Goal: Task Accomplishment & Management: Manage account settings

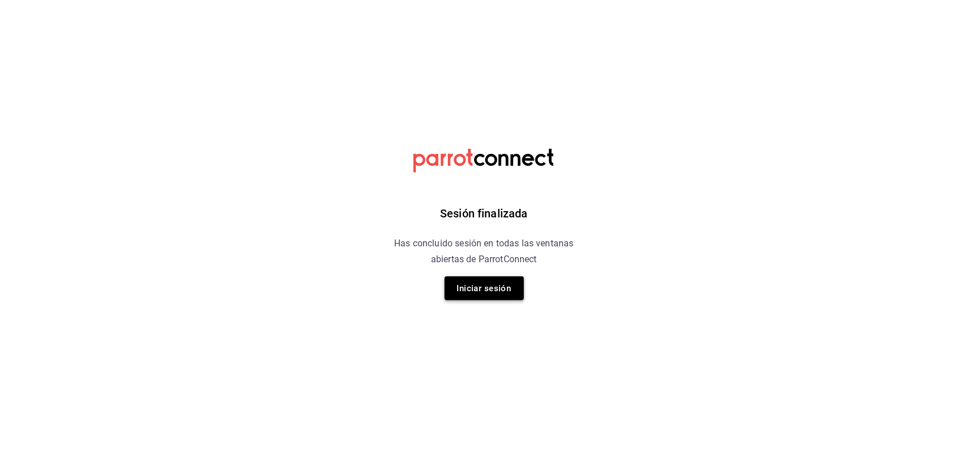
click at [472, 282] on button "Iniciar sesión" at bounding box center [484, 288] width 79 height 24
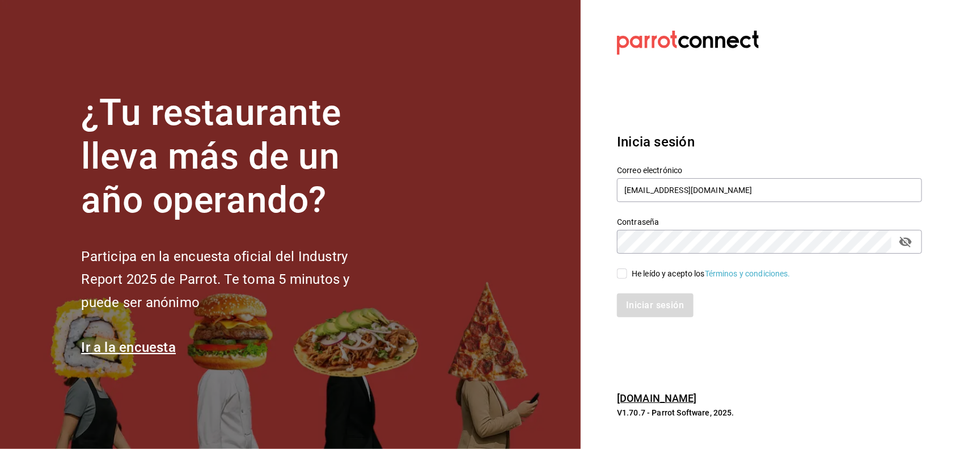
click at [621, 276] on input "He leído y acepto los Términos y condiciones." at bounding box center [622, 273] width 10 height 10
checkbox input "true"
click at [636, 309] on button "Iniciar sesión" at bounding box center [655, 305] width 77 height 24
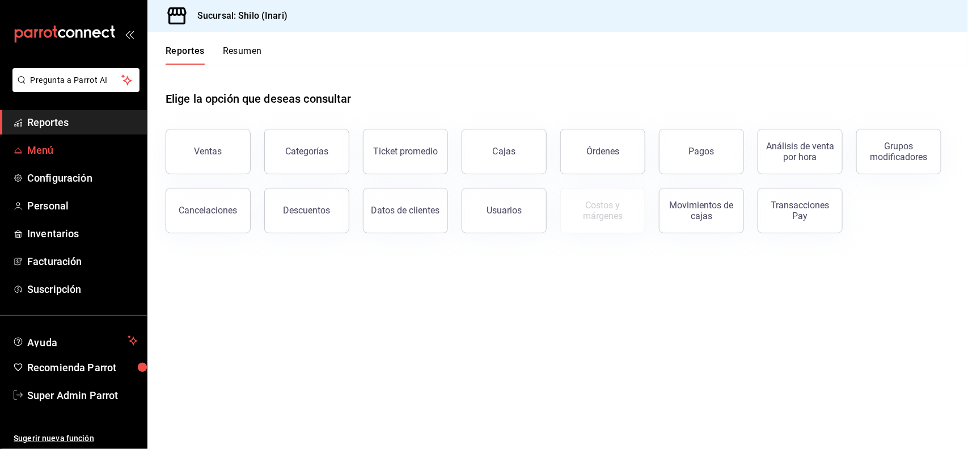
click at [79, 148] on span "Menú" at bounding box center [82, 149] width 111 height 15
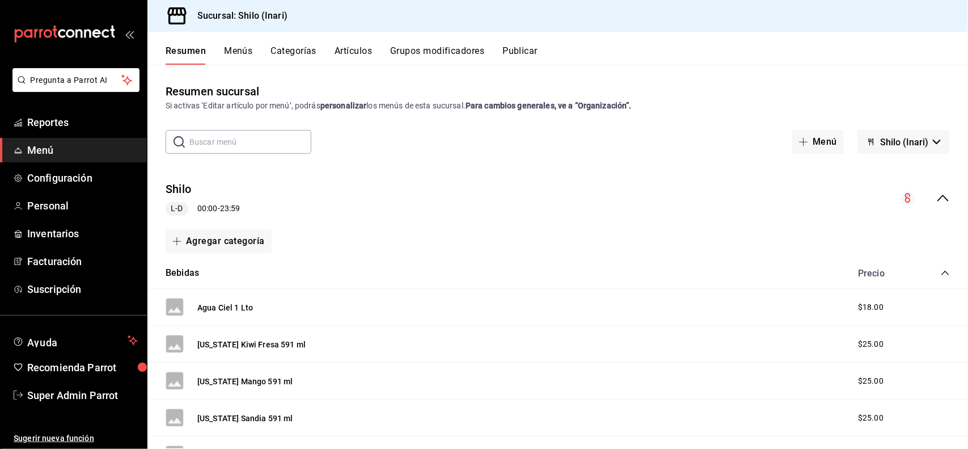
click at [364, 47] on button "Artículos" at bounding box center [353, 54] width 37 height 19
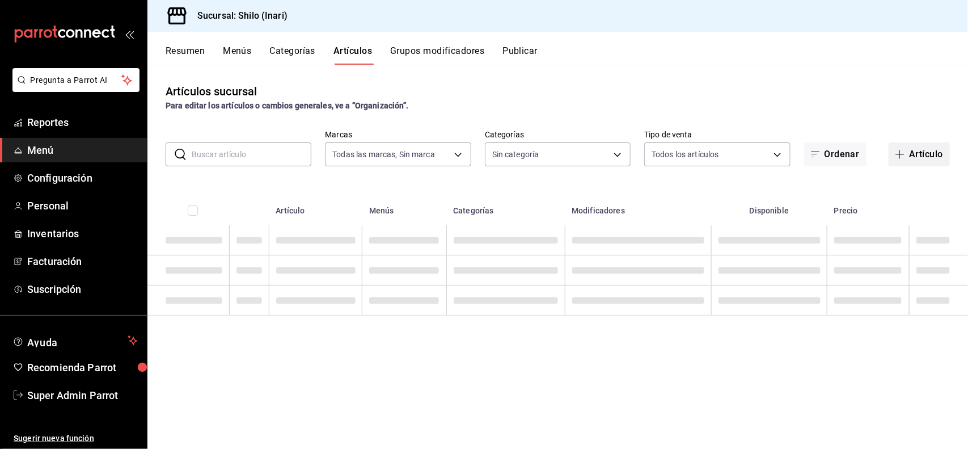
type input "c24e312c-6a8a-4230-944d-e9a1353163a4"
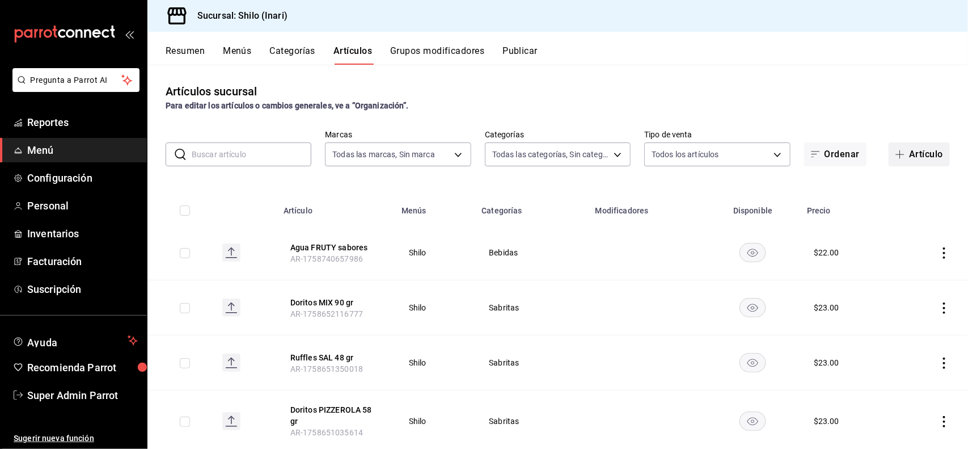
type input "6c598416-5bab-4ae5-b7b9-fc6aa3cb2254,2379e812-203c-4645-b763-13d72e10b9c2,55dab…"
click at [928, 160] on button "Artículo" at bounding box center [919, 154] width 61 height 24
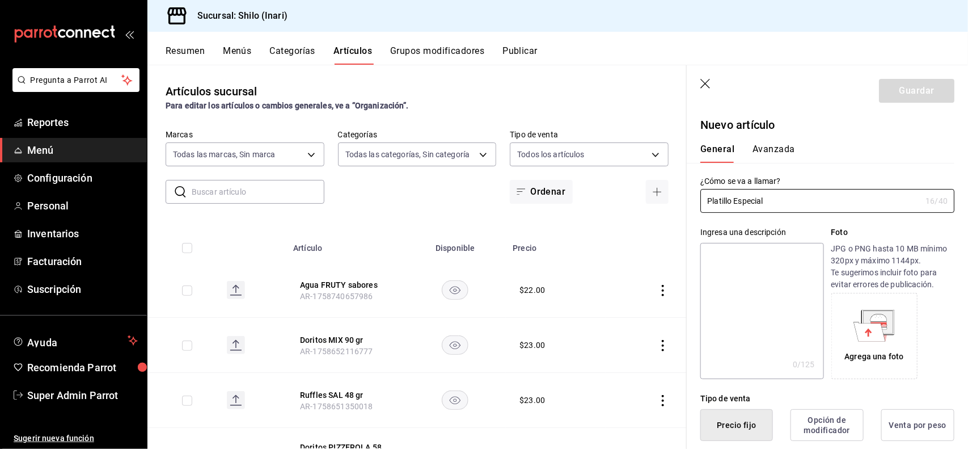
type input "Platillo Especial"
type button "1"
type button "0"
type button "2"
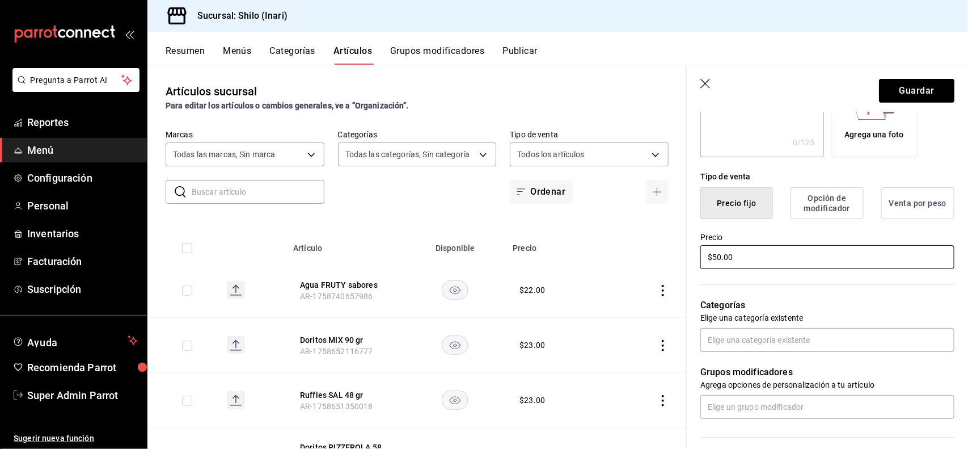
type input "$50.00"
type input "c"
type input "d"
click at [858, 365] on p "Grupos modificadores" at bounding box center [827, 372] width 254 height 14
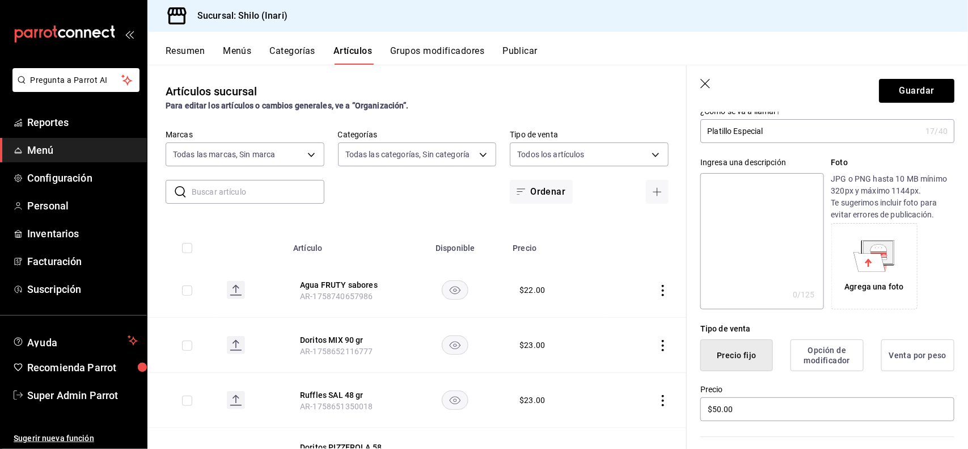
scroll to position [67, 0]
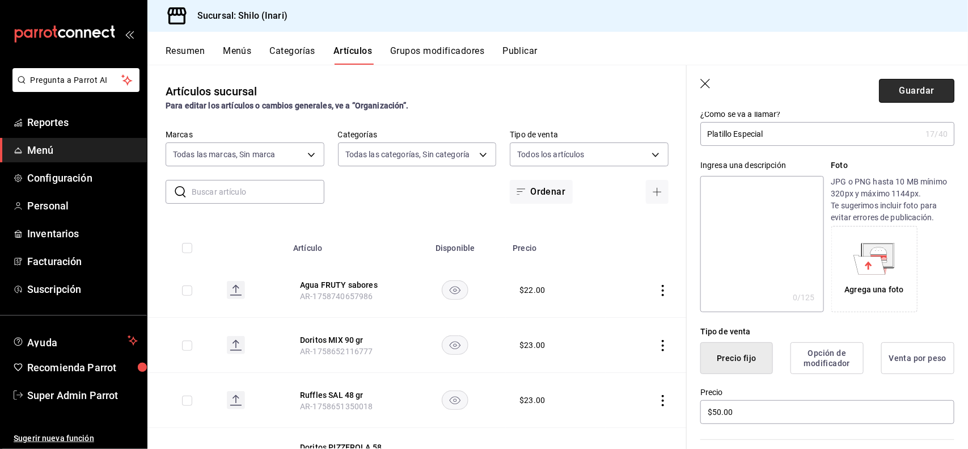
click at [914, 90] on button "Guardar" at bounding box center [916, 91] width 75 height 24
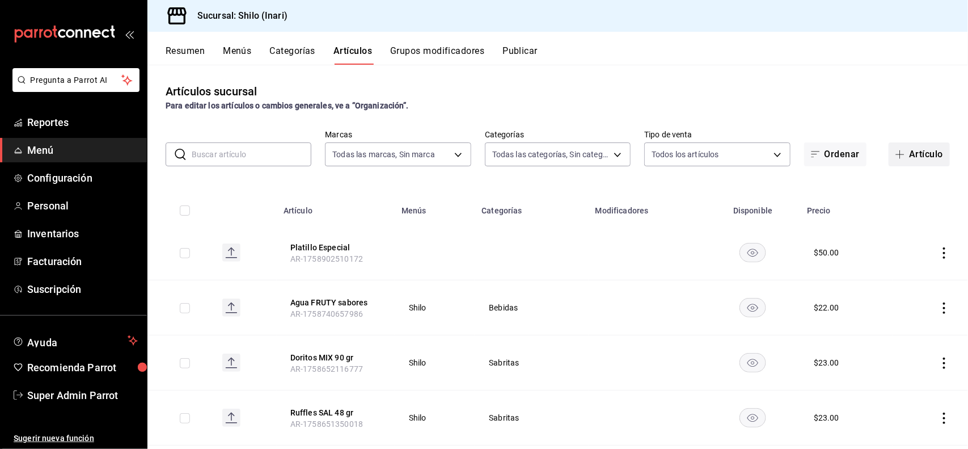
click at [906, 143] on button "Artículo" at bounding box center [919, 154] width 61 height 24
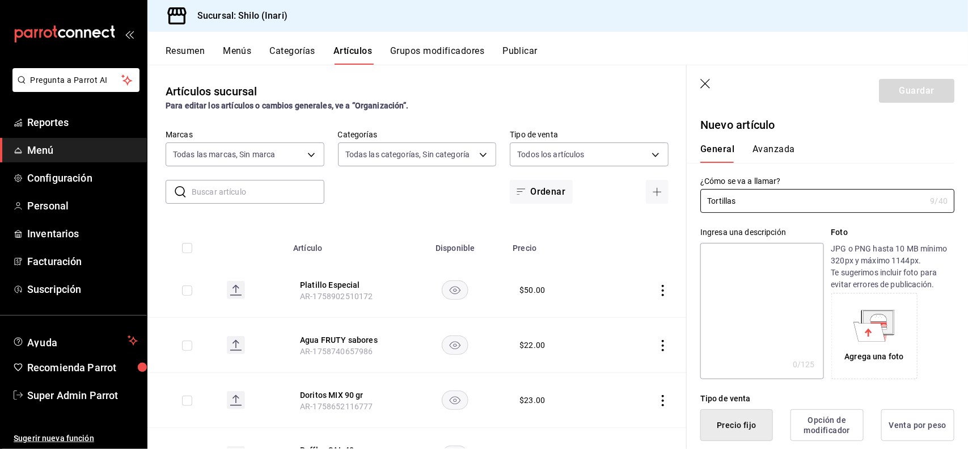
type input "Tortillas"
type button "1"
type button "0"
type button "2"
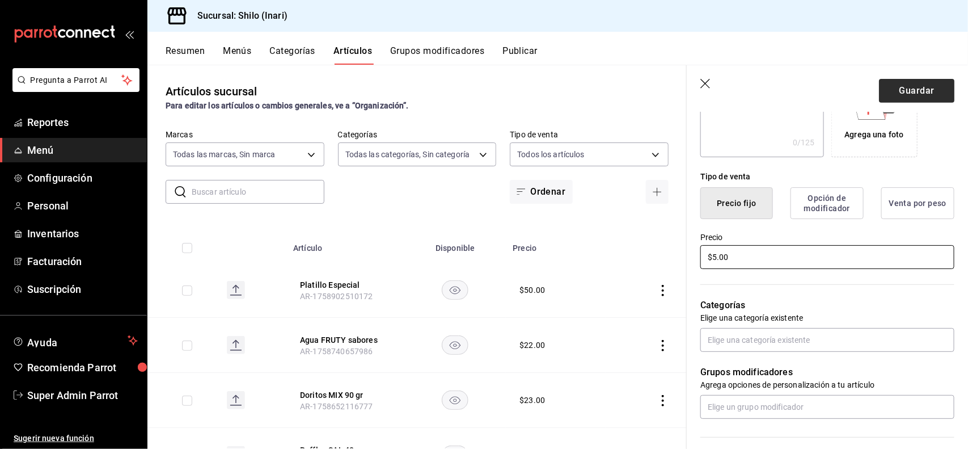
type input "$5.00"
click at [915, 94] on button "Guardar" at bounding box center [916, 91] width 75 height 24
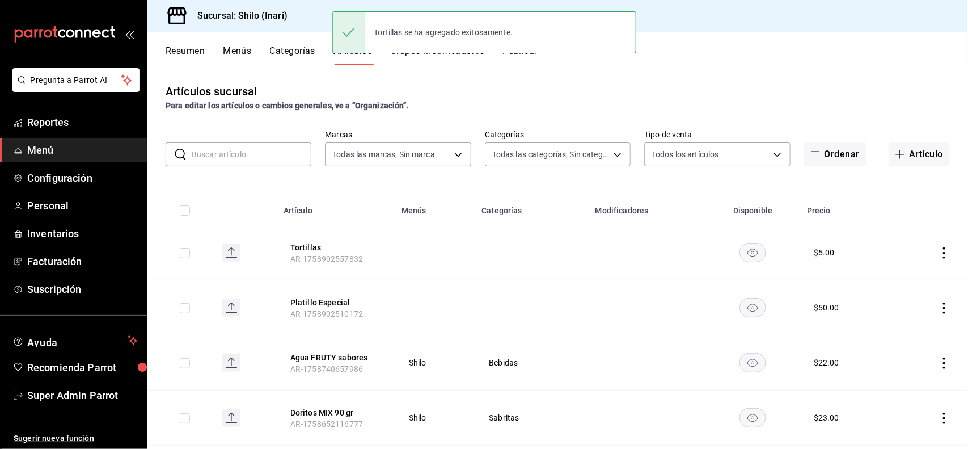
click at [281, 58] on button "Categorías" at bounding box center [293, 54] width 46 height 19
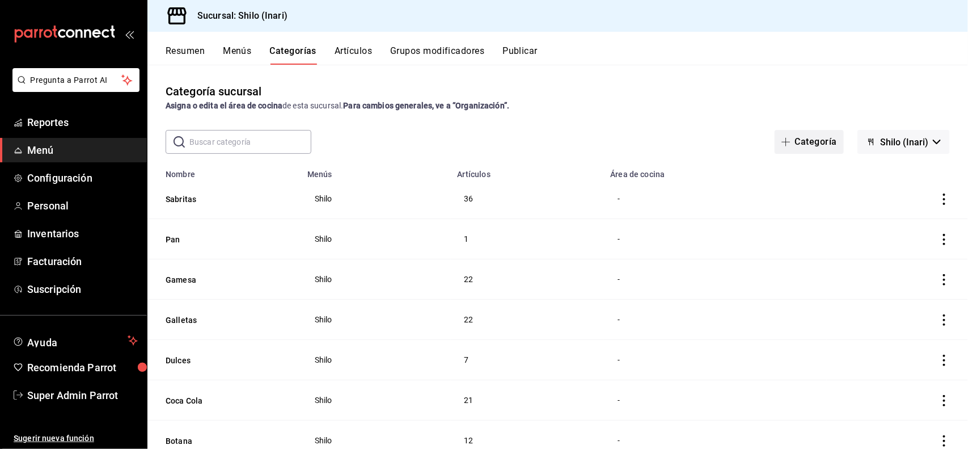
click at [826, 139] on button "Categoría" at bounding box center [809, 142] width 69 height 24
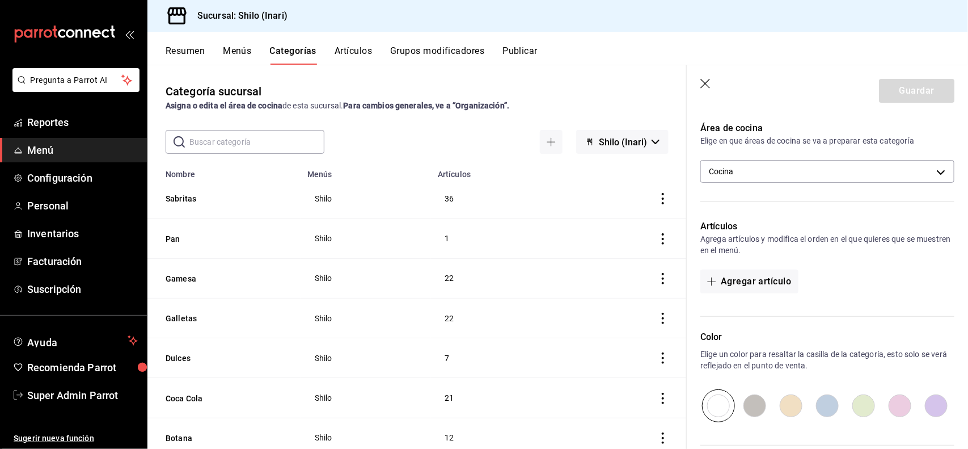
scroll to position [184, 0]
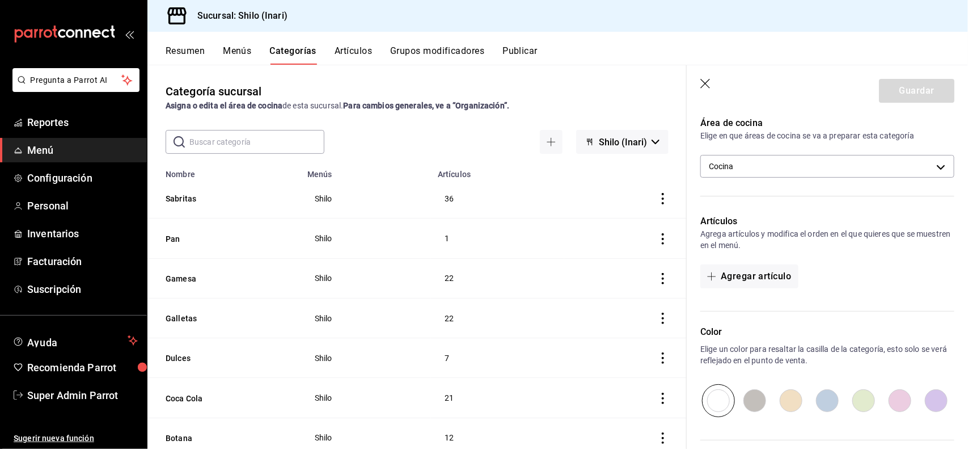
type input "Comedor"
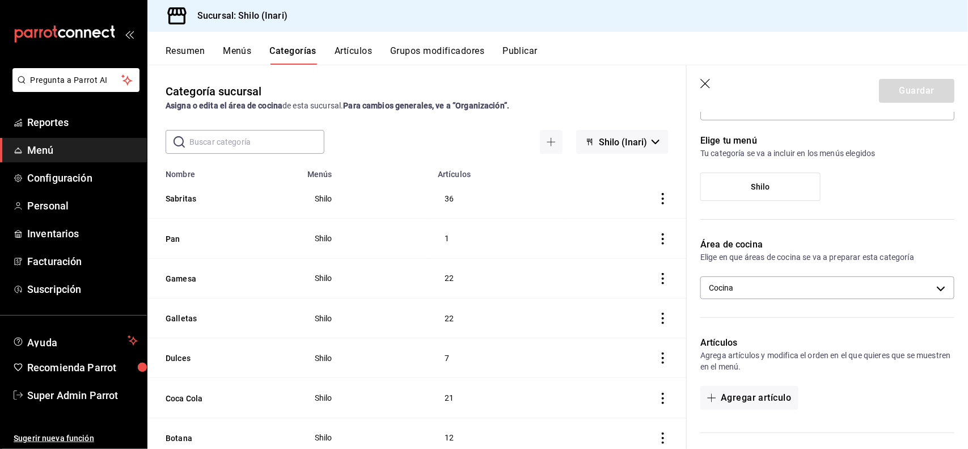
scroll to position [0, 0]
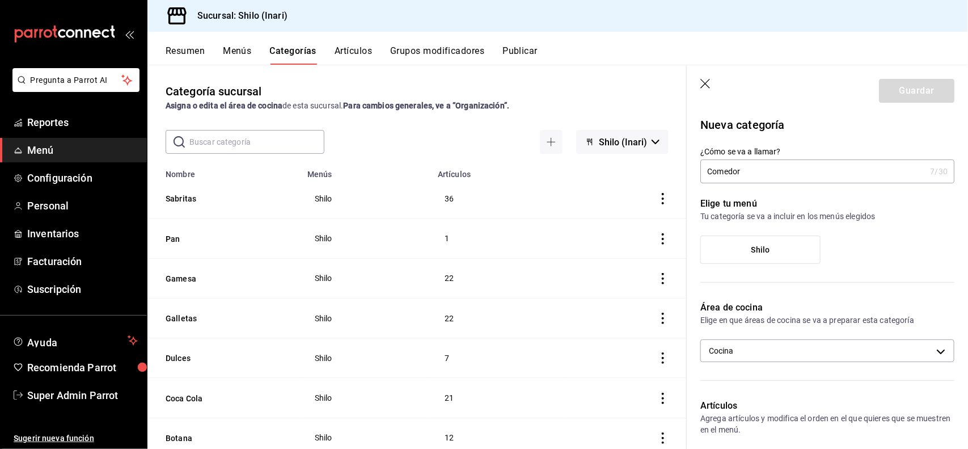
click at [805, 168] on input "Comedor" at bounding box center [812, 171] width 225 height 23
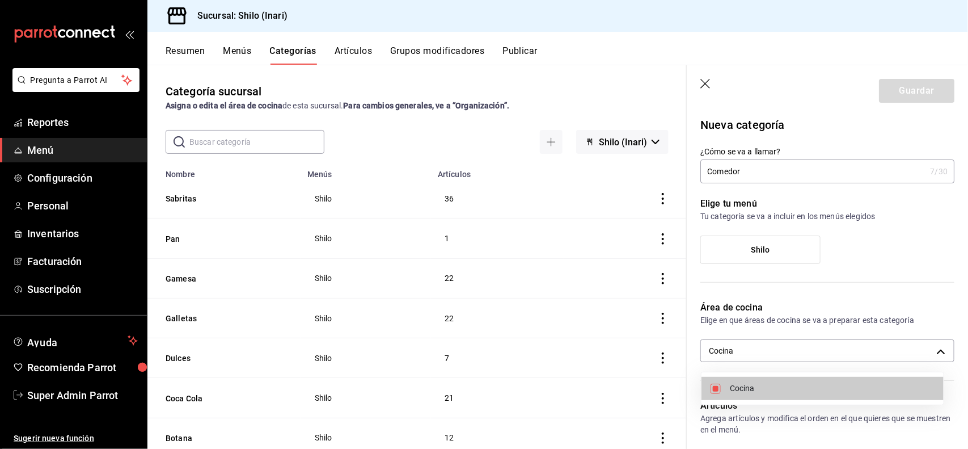
checkbox input "false"
click at [750, 353] on body "Pregunta a Parrot AI Reportes Menú Configuración Personal Inventarios Facturaci…" at bounding box center [484, 224] width 968 height 449
click at [752, 396] on li "Cocina" at bounding box center [822, 388] width 242 height 23
type input "df46b0bf-014d-4680-b7e3-5d0bb2951cc2"
checkbox input "true"
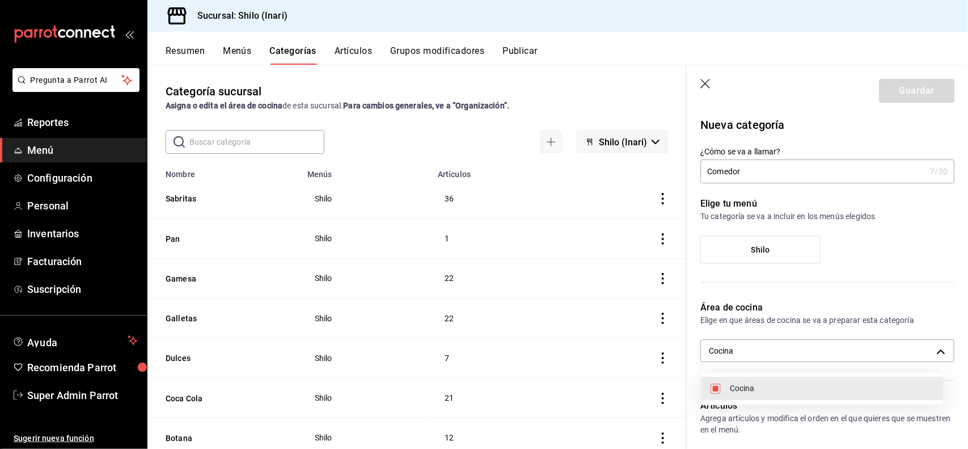
drag, startPoint x: 965, startPoint y: 181, endPoint x: 956, endPoint y: 265, distance: 83.8
click at [956, 265] on div at bounding box center [484, 224] width 968 height 449
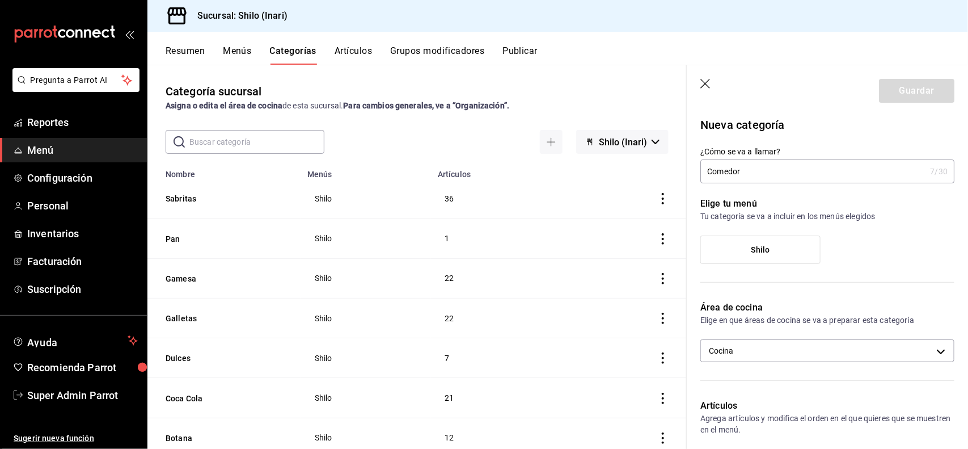
click at [900, 259] on div "Shilo" at bounding box center [827, 253] width 254 height 37
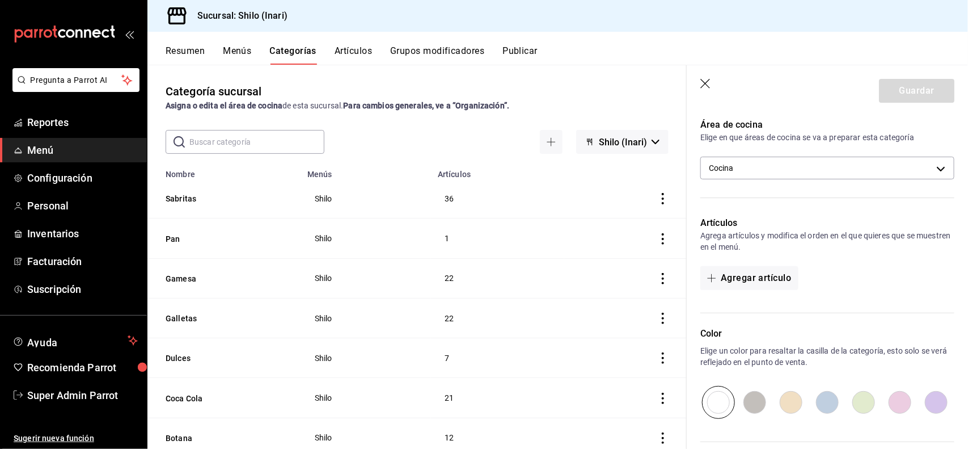
scroll to position [191, 0]
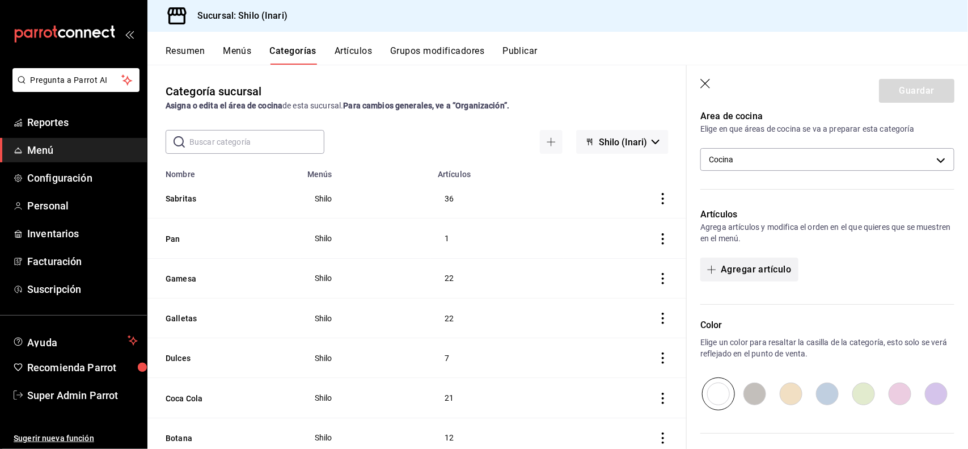
click at [747, 264] on button "Agregar artículo" at bounding box center [749, 269] width 98 height 24
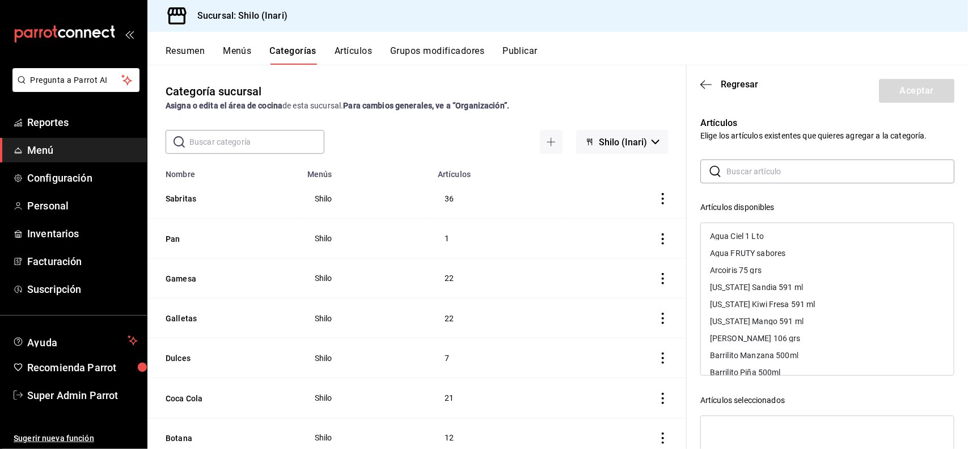
click at [834, 163] on input "text" at bounding box center [840, 171] width 228 height 23
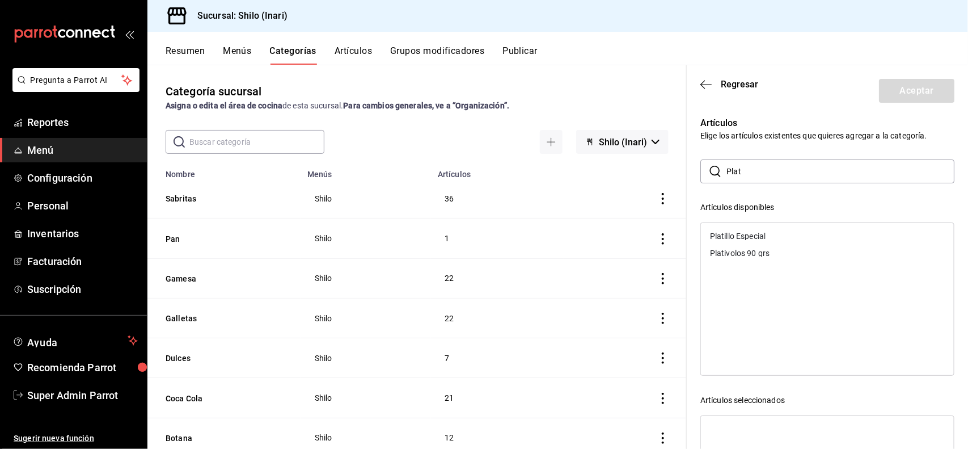
click at [756, 235] on div "Platillo Especial" at bounding box center [738, 236] width 56 height 8
click at [776, 169] on input "Plat" at bounding box center [840, 171] width 228 height 23
type input "P"
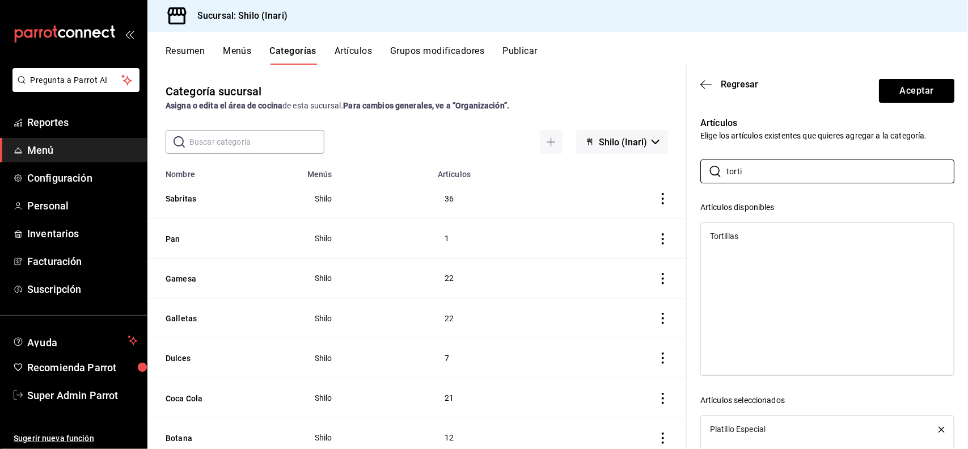
type input "torti"
click at [757, 234] on div "Tortillas" at bounding box center [827, 235] width 253 height 17
click at [871, 151] on div "Artículos Elige los artículos existentes que quieres agregar a la categoría. ​ …" at bounding box center [821, 334] width 268 height 462
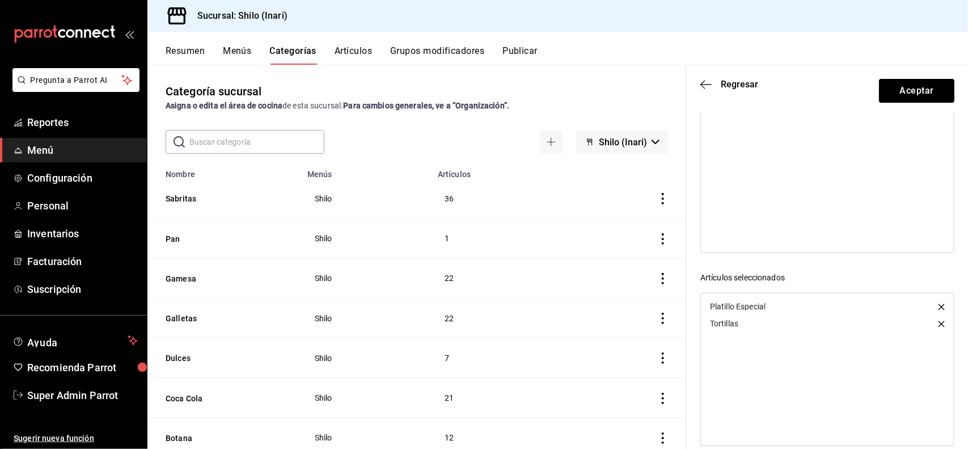
scroll to position [138, 0]
click at [910, 94] on button "Aceptar" at bounding box center [916, 91] width 75 height 24
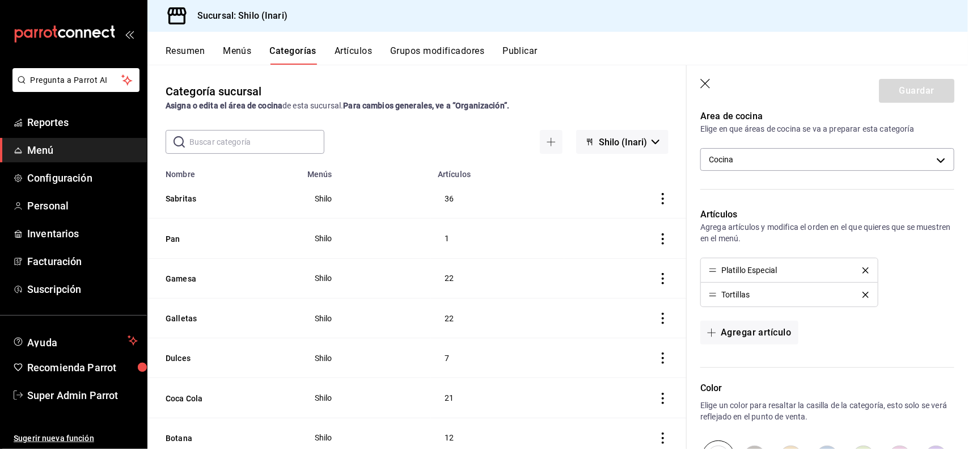
click at [707, 78] on header "Guardar" at bounding box center [827, 88] width 281 height 46
click at [704, 83] on icon "button" at bounding box center [705, 84] width 10 height 10
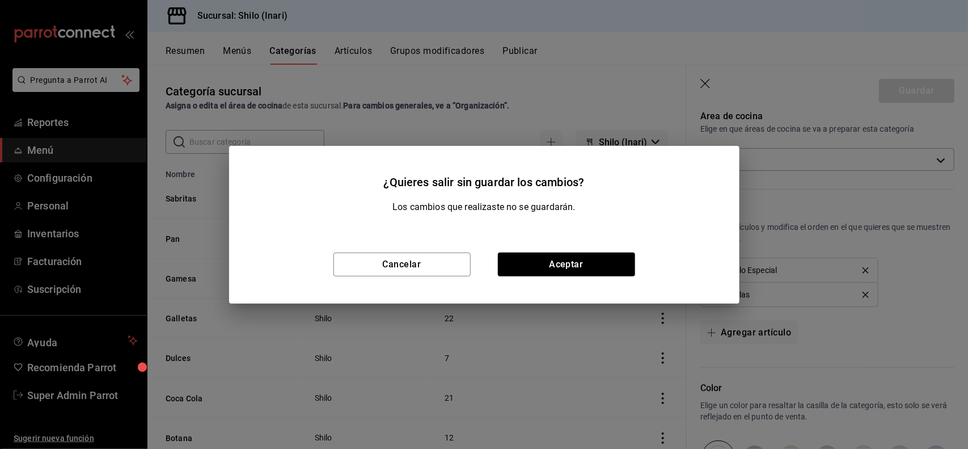
click at [777, 99] on div "¿Quieres salir sin guardar los cambios? Los cambios que realizaste no se guarda…" at bounding box center [484, 224] width 968 height 449
click at [429, 259] on button "Cancelar" at bounding box center [401, 264] width 137 height 24
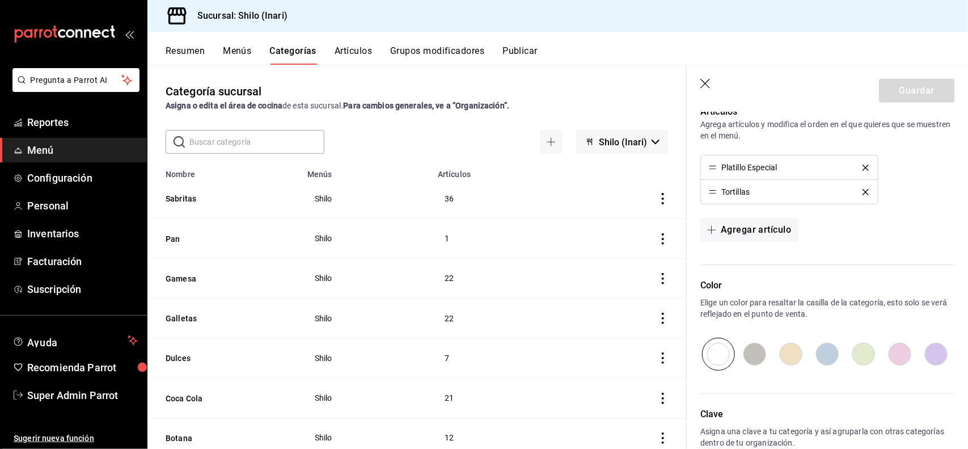
scroll to position [360, 0]
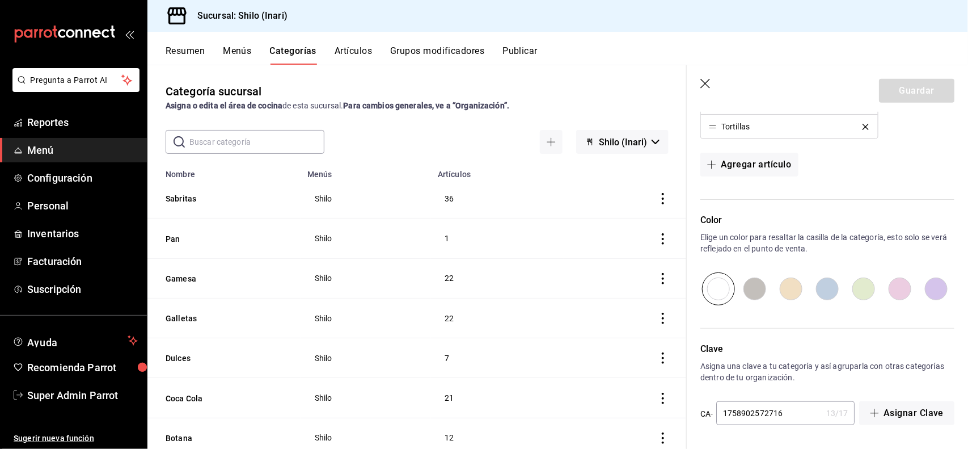
click at [720, 285] on input "radio" at bounding box center [718, 288] width 36 height 33
click at [741, 286] on input "radio" at bounding box center [755, 288] width 36 height 33
radio input "true"
click at [712, 284] on input "radio" at bounding box center [718, 288] width 36 height 33
radio input "true"
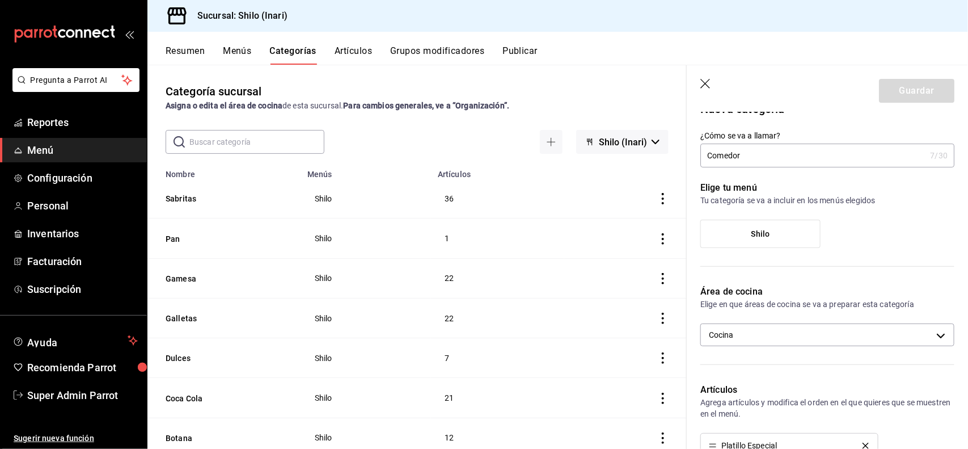
scroll to position [0, 0]
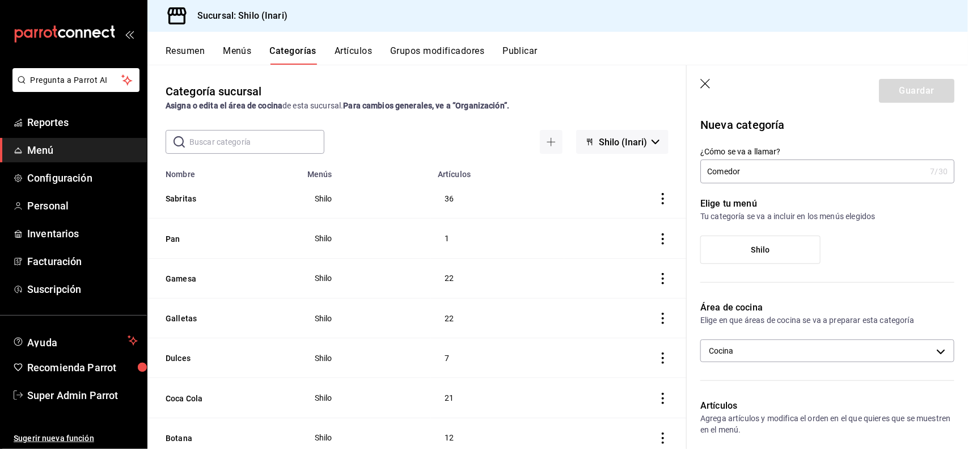
click at [757, 246] on span "Shilo" at bounding box center [760, 250] width 19 height 10
click at [0, 0] on input "Shilo" at bounding box center [0, 0] width 0 height 0
click at [907, 98] on button "Guardar" at bounding box center [916, 91] width 75 height 24
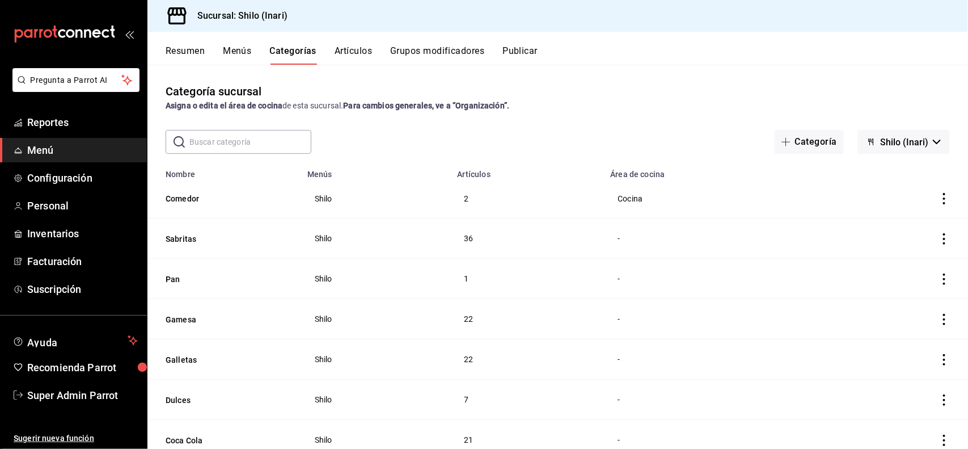
click at [335, 49] on button "Artículos" at bounding box center [353, 54] width 37 height 19
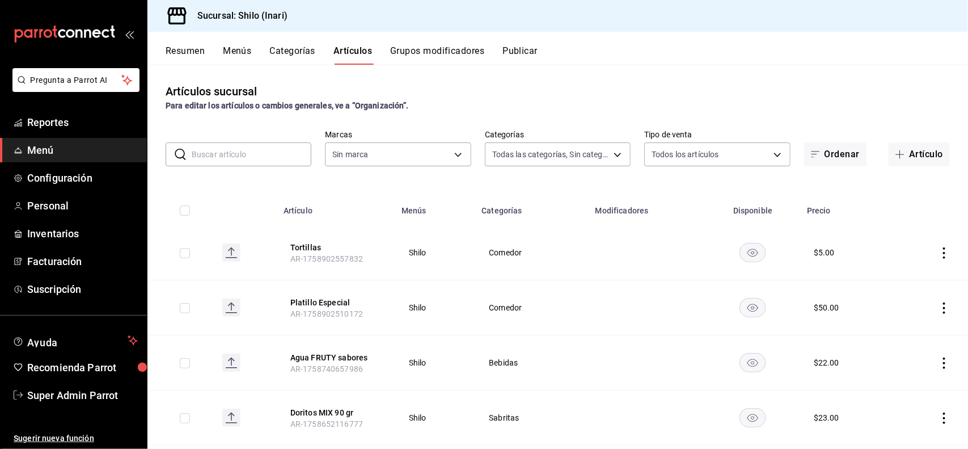
type input "3e510879-0e7d-4211-ac53-78c0d12a1989,6c598416-5bab-4ae5-b7b9-fc6aa3cb2254,2379e…"
type input "c24e312c-6a8a-4230-944d-e9a1353163a4"
